Goal: Find specific page/section: Find specific page/section

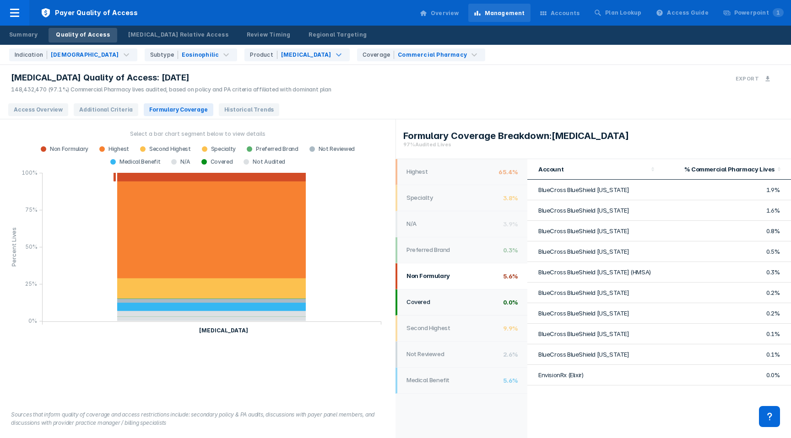
click at [459, 300] on h1 "Covered" at bounding box center [452, 301] width 92 height 7
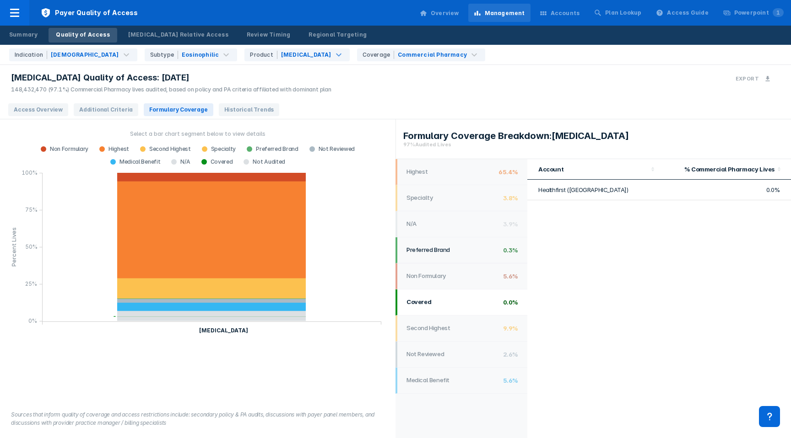
click at [457, 255] on li "Preferred Brand 0.3%" at bounding box center [461, 251] width 132 height 26
click at [87, 112] on span "Additional Criteria" at bounding box center [106, 109] width 65 height 13
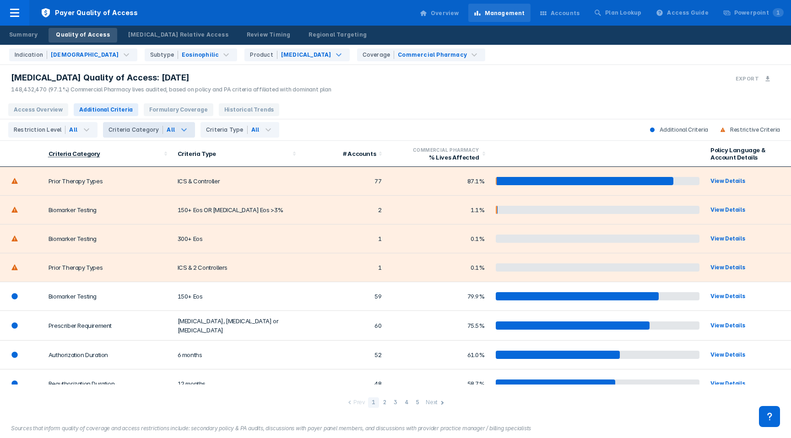
click at [152, 130] on div "Criteria Category" at bounding box center [135, 130] width 54 height 8
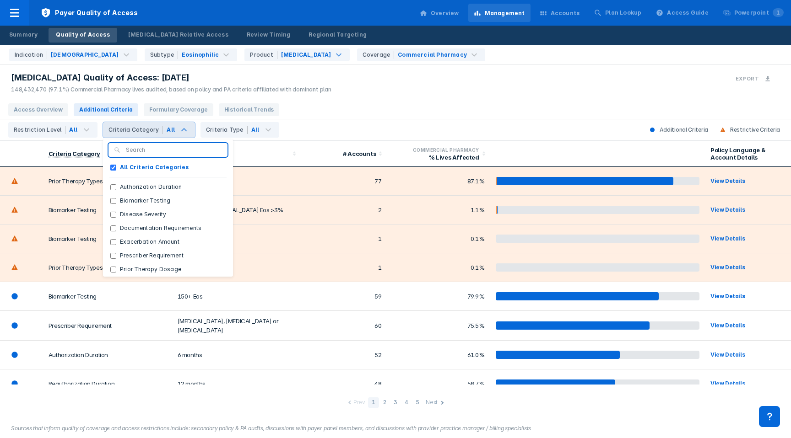
click at [153, 130] on div "Criteria Category" at bounding box center [135, 130] width 54 height 8
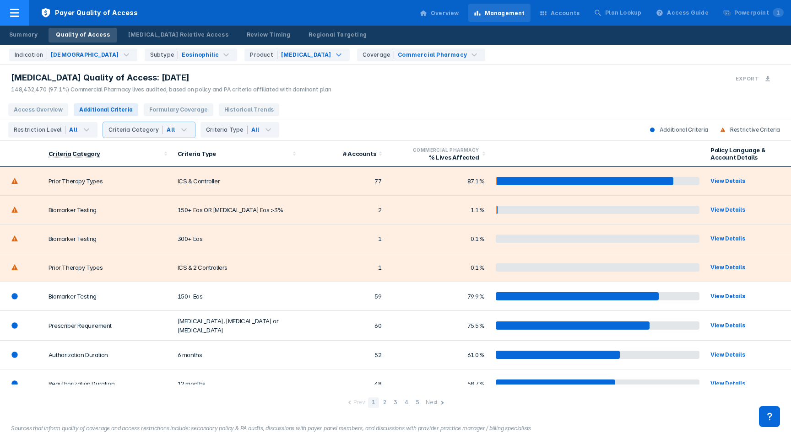
click at [17, 18] on div at bounding box center [14, 13] width 29 height 26
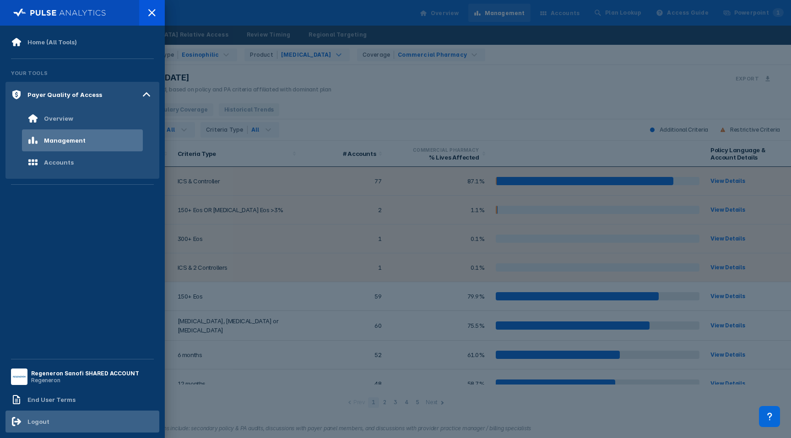
click at [60, 423] on div "Logout" at bounding box center [82, 422] width 154 height 22
